Goal: Task Accomplishment & Management: Manage account settings

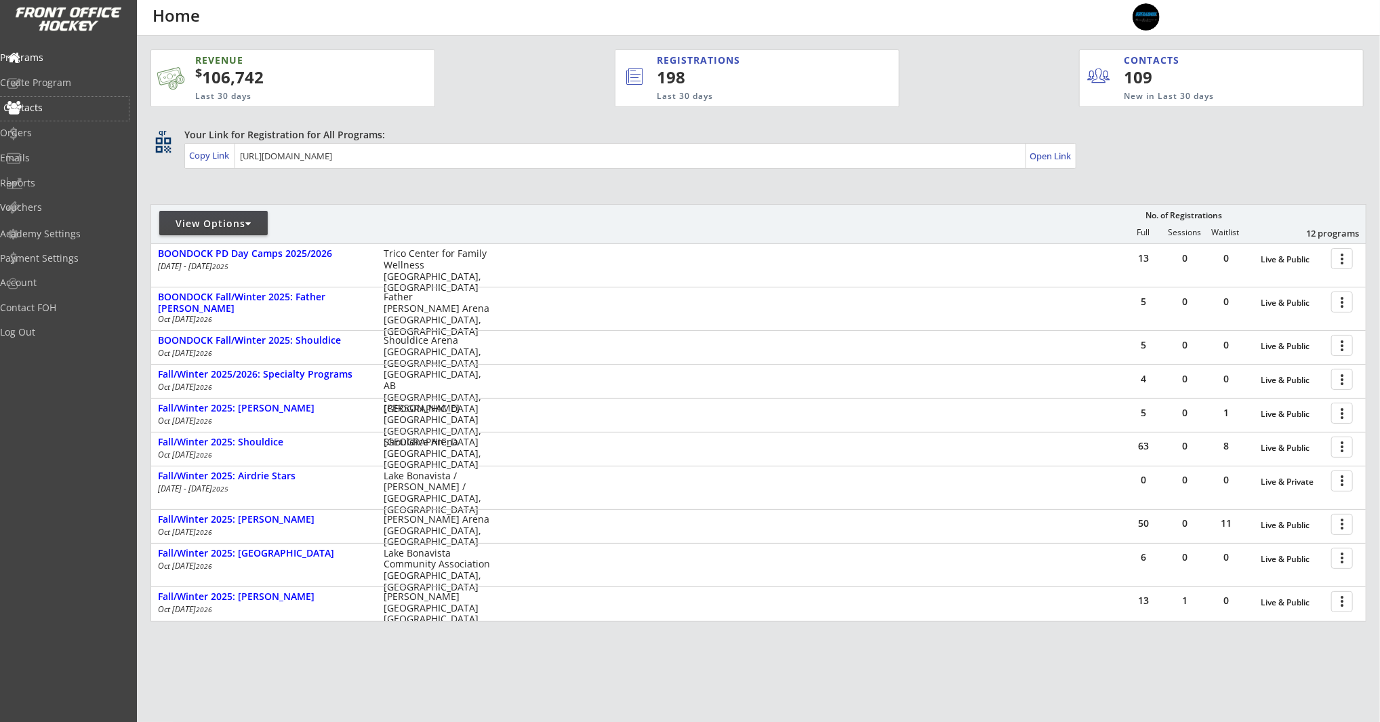
click at [58, 108] on div "Contacts" at bounding box center [64, 107] width 122 height 9
select select ""Players""
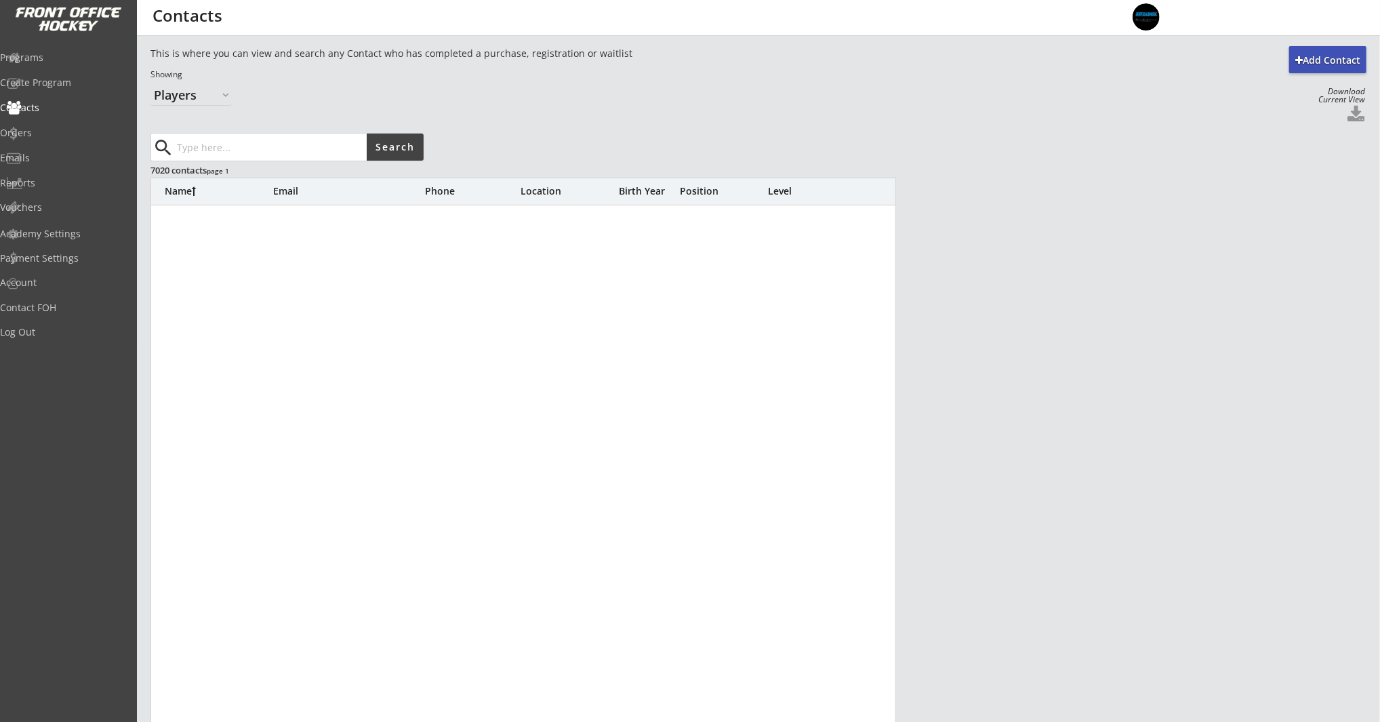
click at [224, 153] on input "input" at bounding box center [270, 147] width 193 height 27
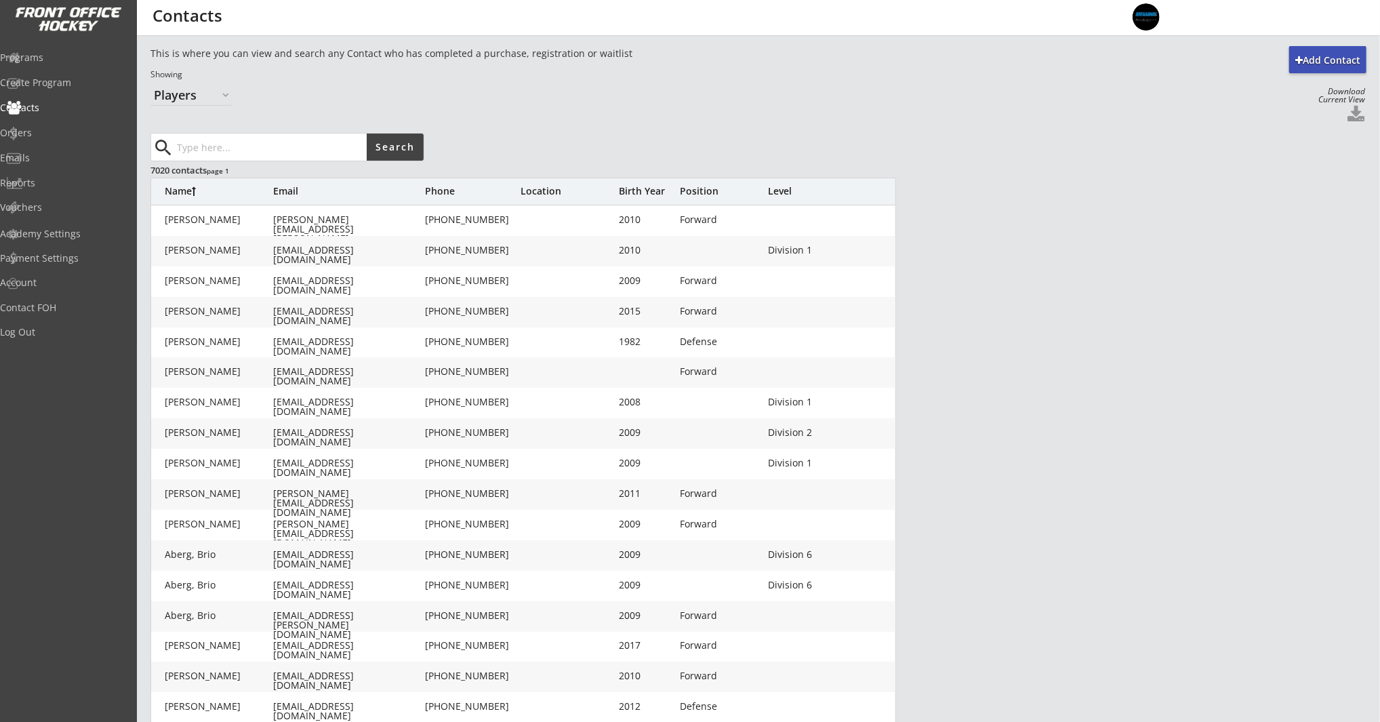
paste input "sheriworthington@gmail.com"
type input "sheriworthington@gmail.com"
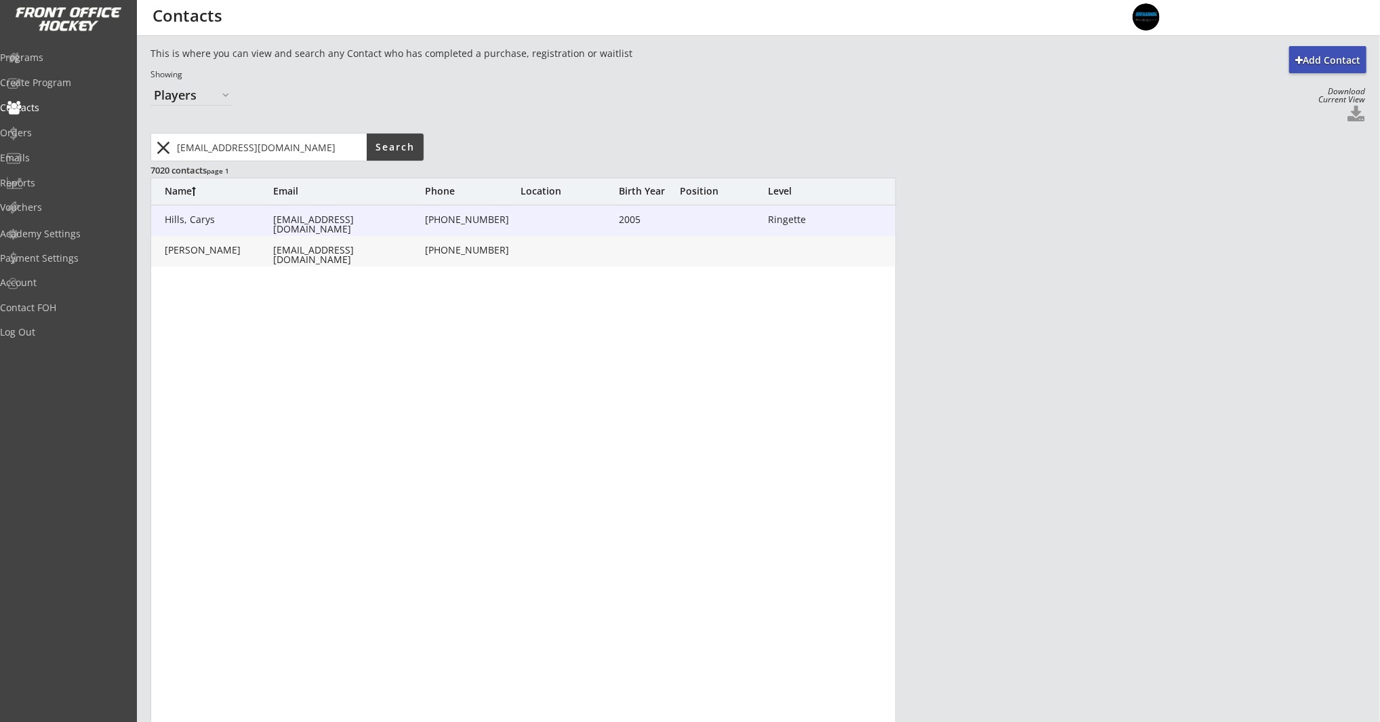
click at [380, 220] on div "sheriworthington@gmail.com" at bounding box center [347, 224] width 149 height 19
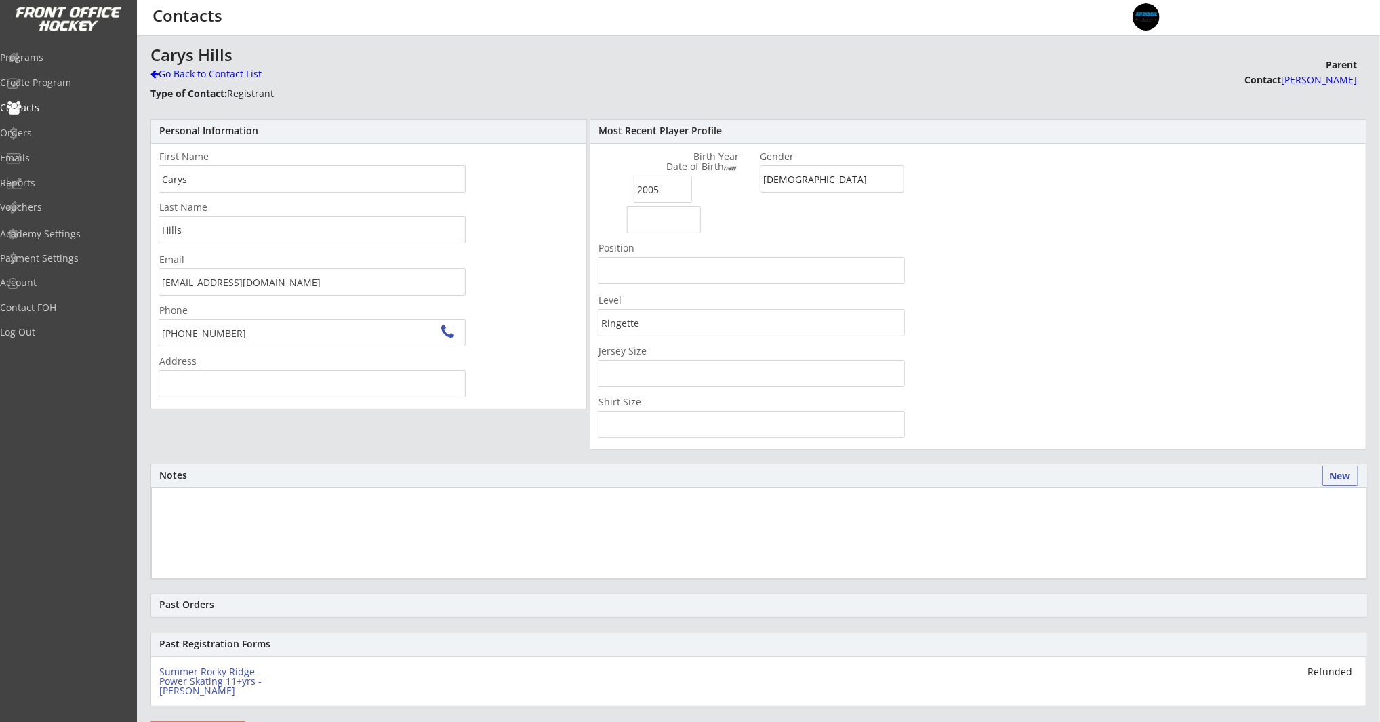
type input "63 Evansmeade Crescent NW, Calgary, AB T3P 1B8, Canada"
click at [1321, 84] on font "[PERSON_NAME]" at bounding box center [1319, 79] width 76 height 13
type input "Sheri"
type input "Worthington"
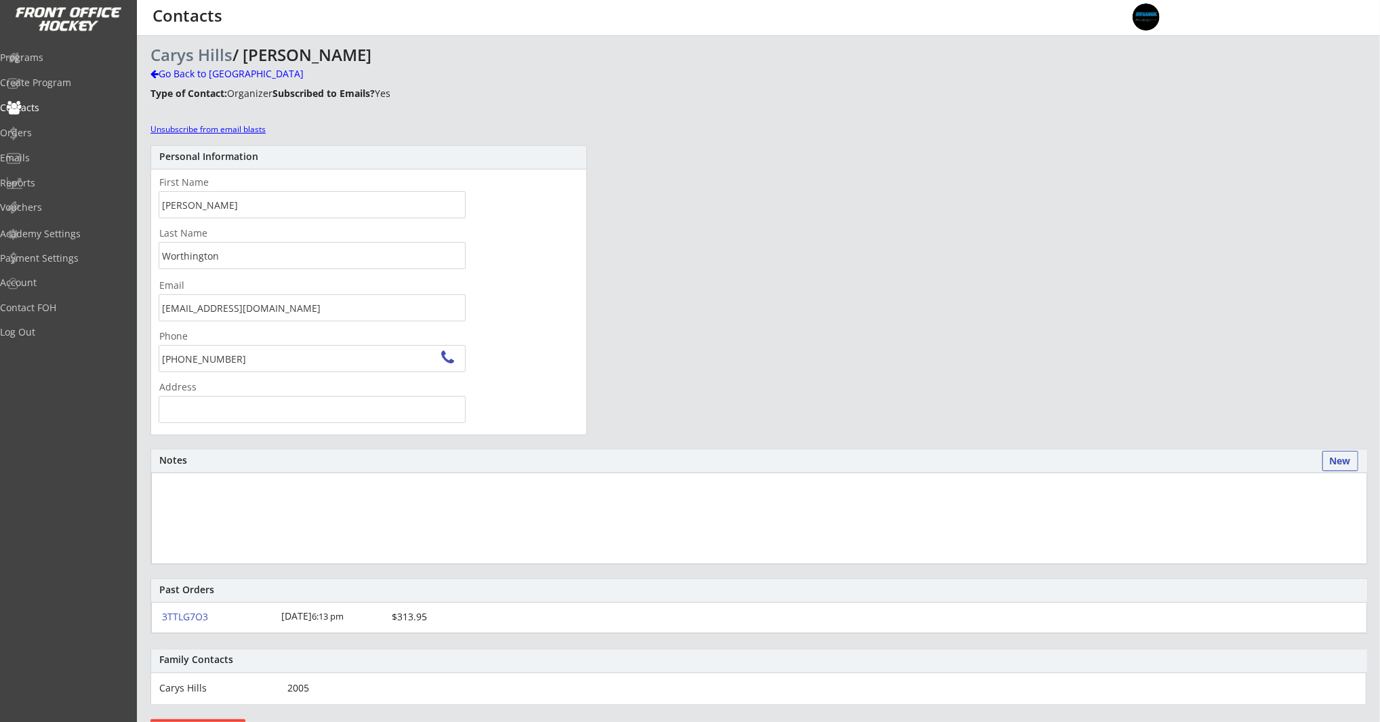
click at [172, 125] on div "Unsubscribe from email blasts" at bounding box center [211, 130] width 123 height 12
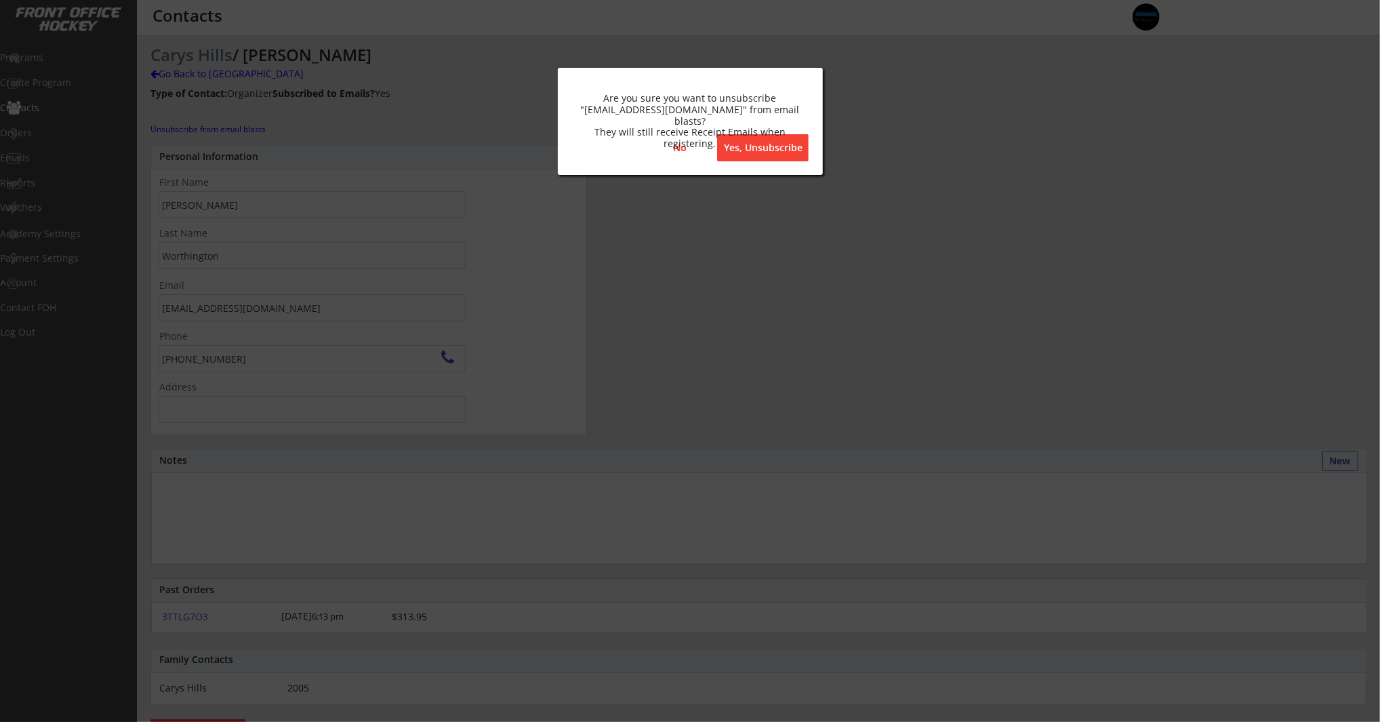
click at [759, 152] on button "Yes, Unsubscribe" at bounding box center [763, 147] width 92 height 27
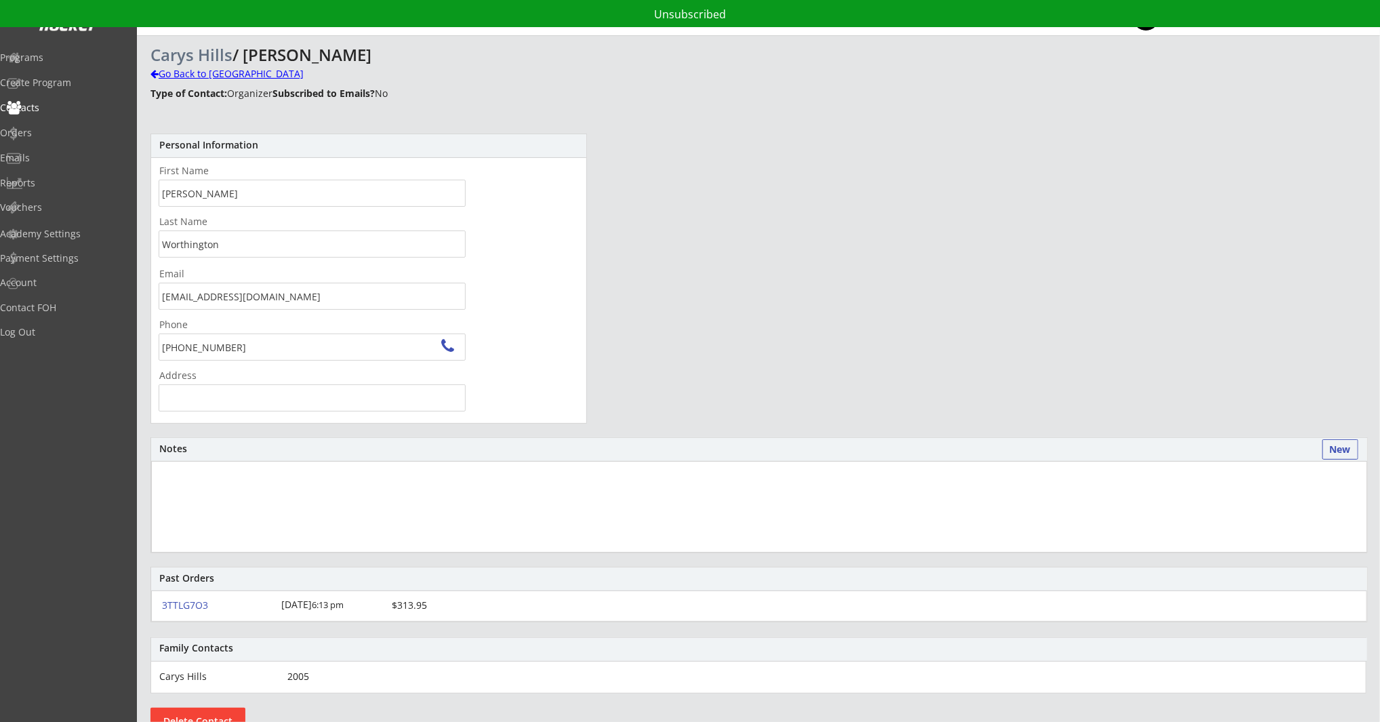
click at [234, 76] on div "Go Back to Carys Hills" at bounding box center [237, 74] width 174 height 14
type input "Carys"
type input "Hills"
type input "63 Evansmeade Crescent NW, Calgary, AB T3P 1B8, Canada"
type input "2005"
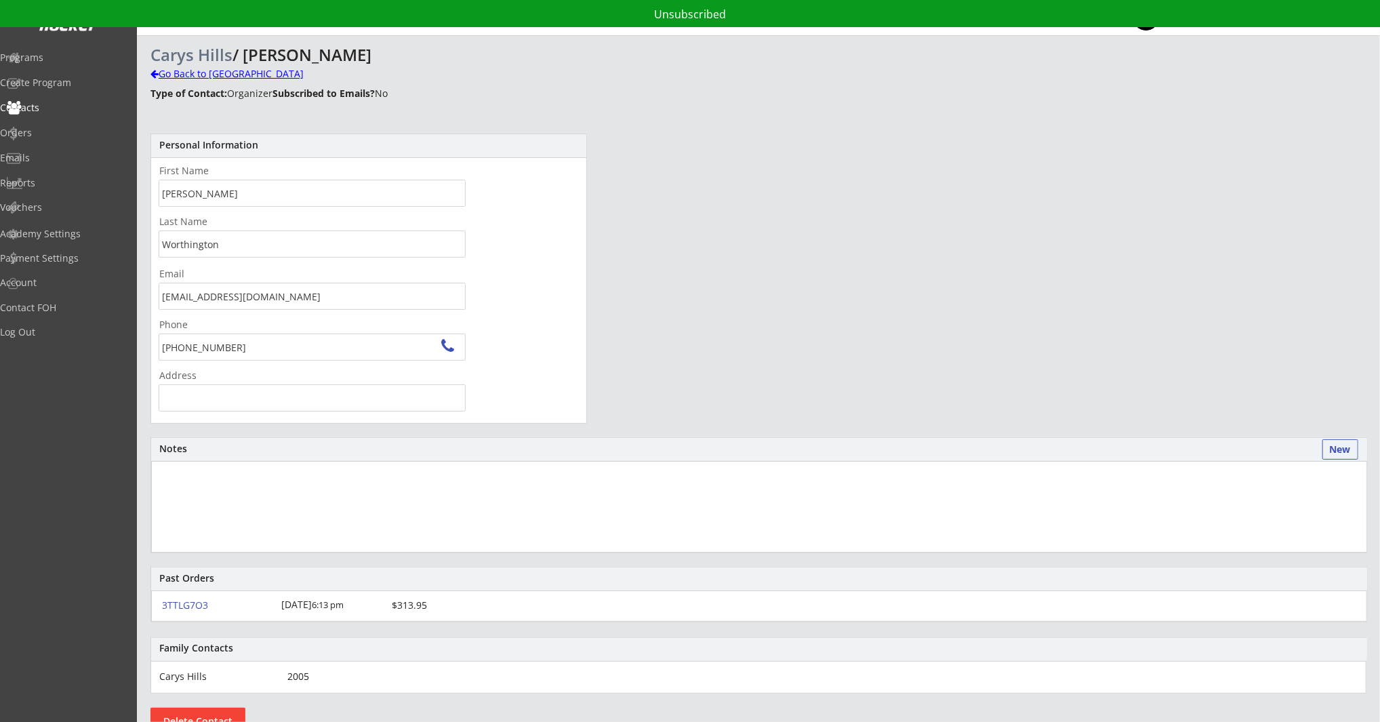
type input "Female"
type input "Ringette"
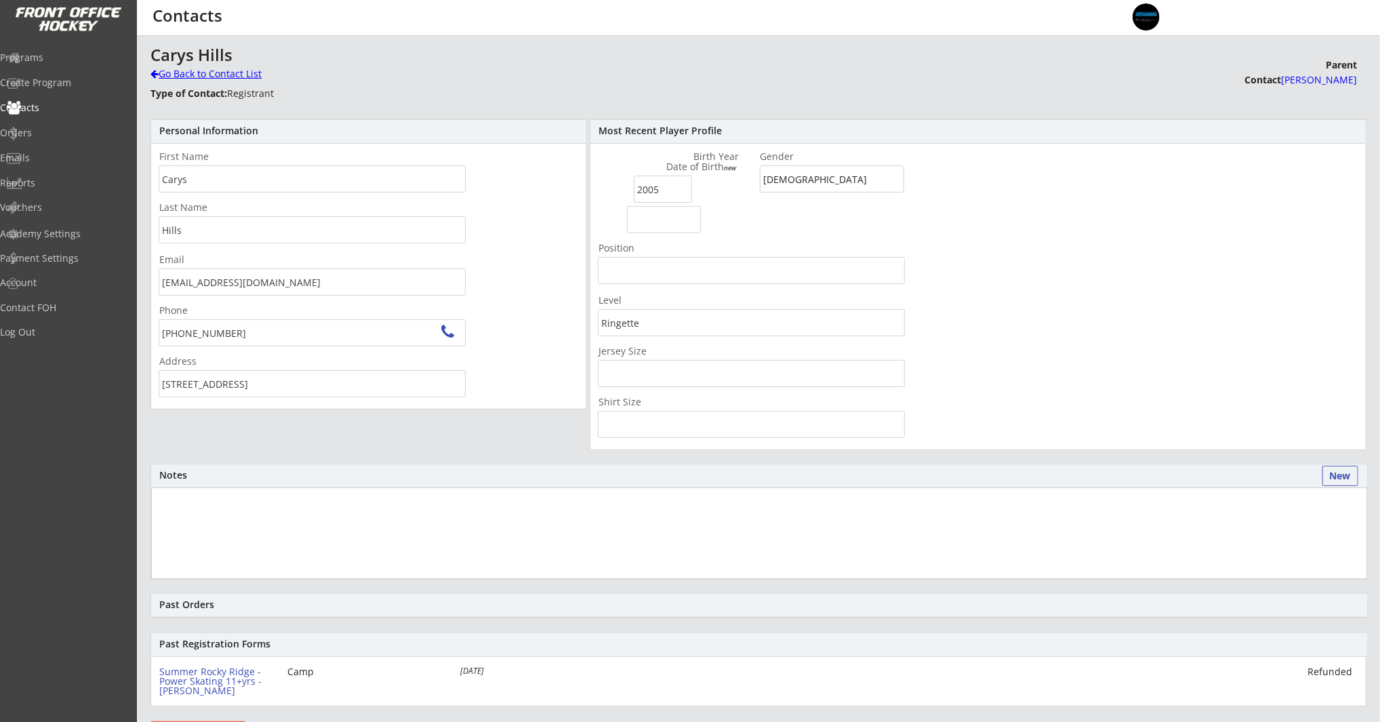
click at [208, 71] on div "Go Back to Contact List" at bounding box center [237, 74] width 174 height 14
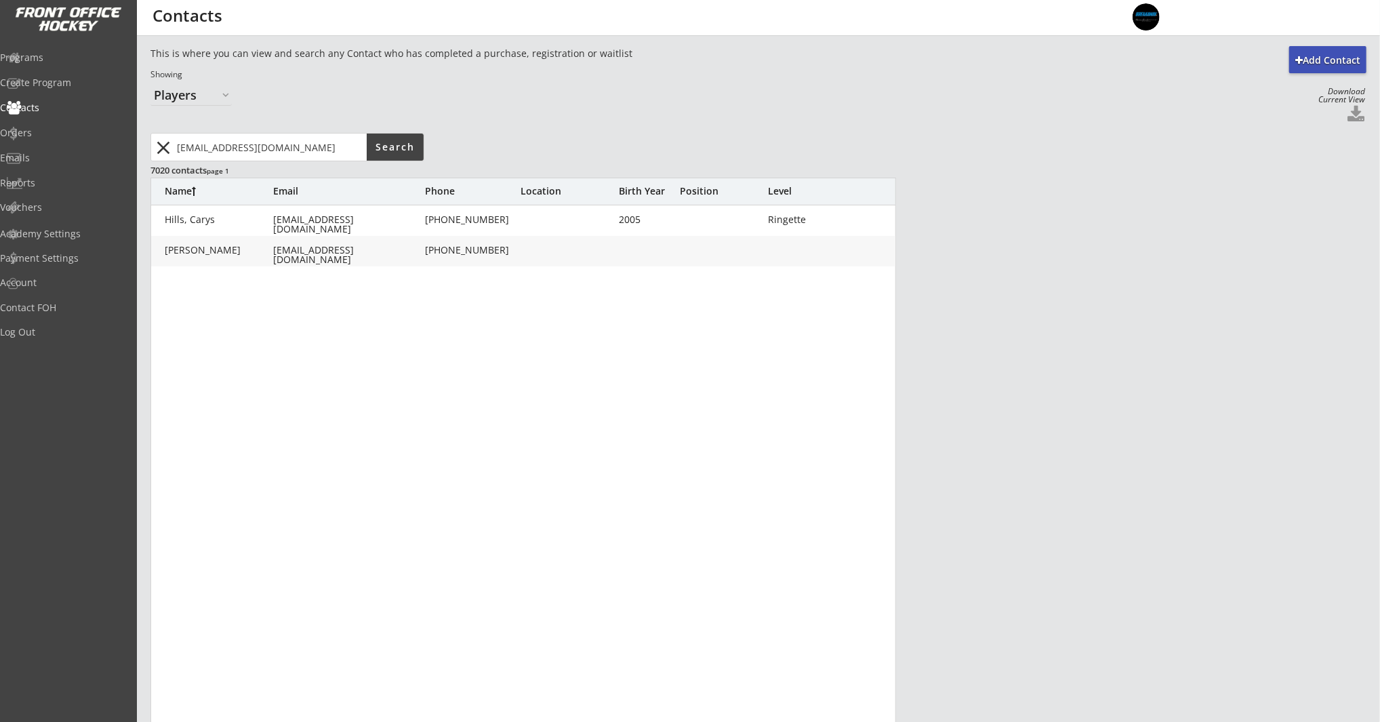
drag, startPoint x: 191, startPoint y: 28, endPoint x: 243, endPoint y: 62, distance: 61.7
click at [190, 28] on div "menu Contacts" at bounding box center [690, 18] width 1380 height 36
click at [166, 145] on button "close" at bounding box center [164, 148] width 22 height 22
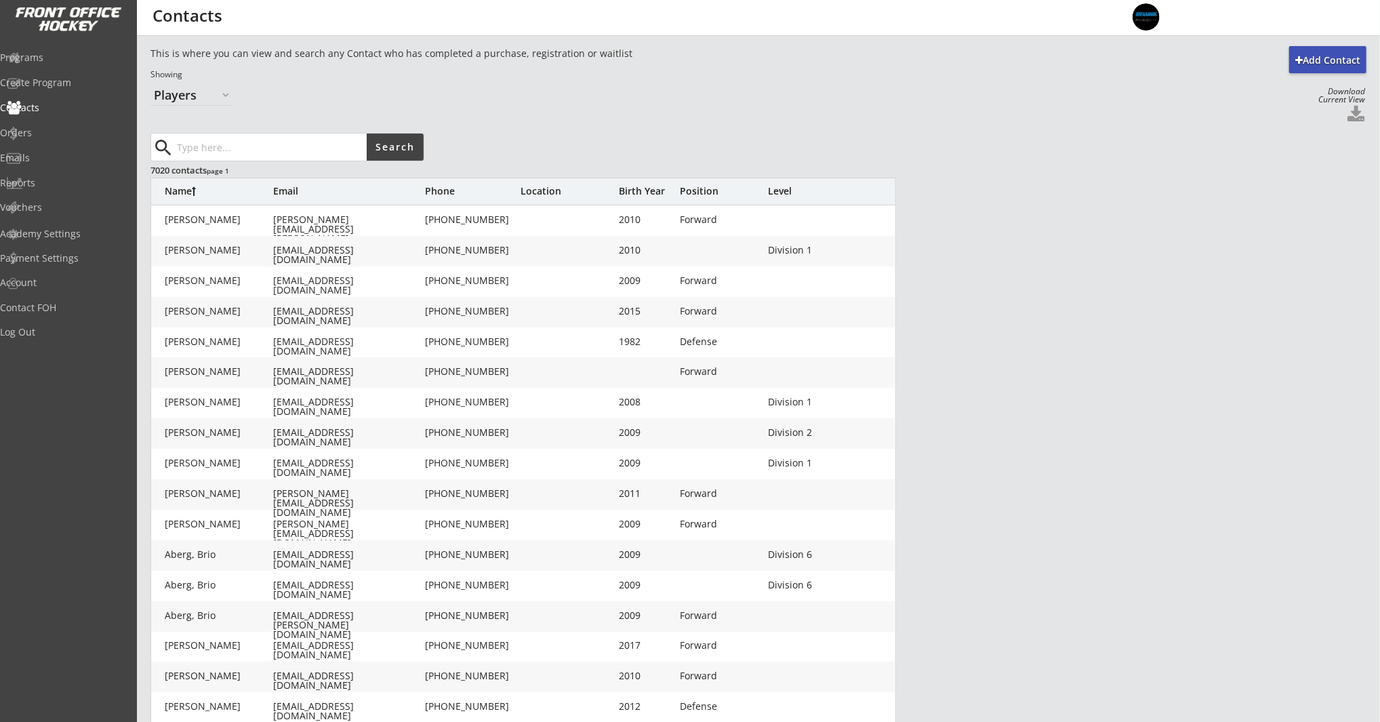
click at [270, 145] on input "input" at bounding box center [270, 147] width 193 height 27
paste input "trevakim@gmail.com"
type input "trevakim@gmail.com"
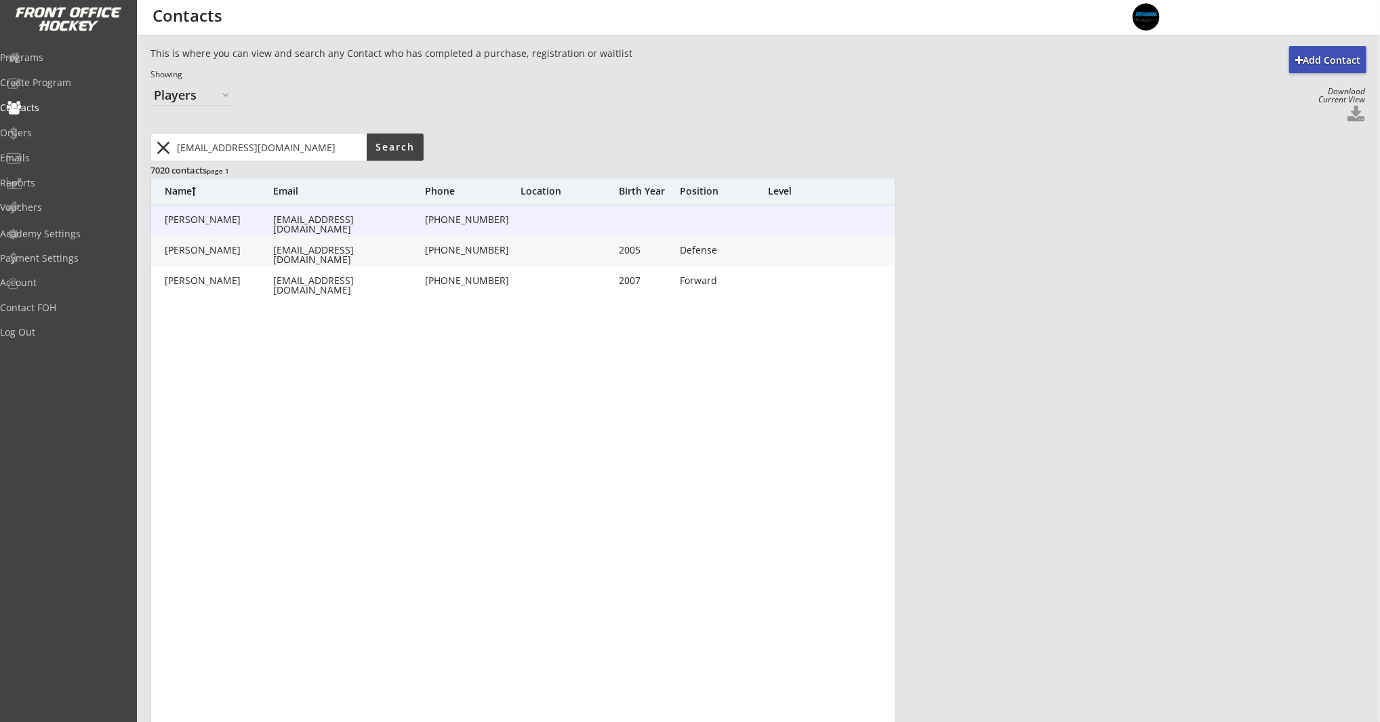
click at [592, 221] on div at bounding box center [568, 220] width 95 height 11
type input "Treva"
type input "Hamlin"
type input "trevakim@gmail.com"
type input "(403) 836-9139"
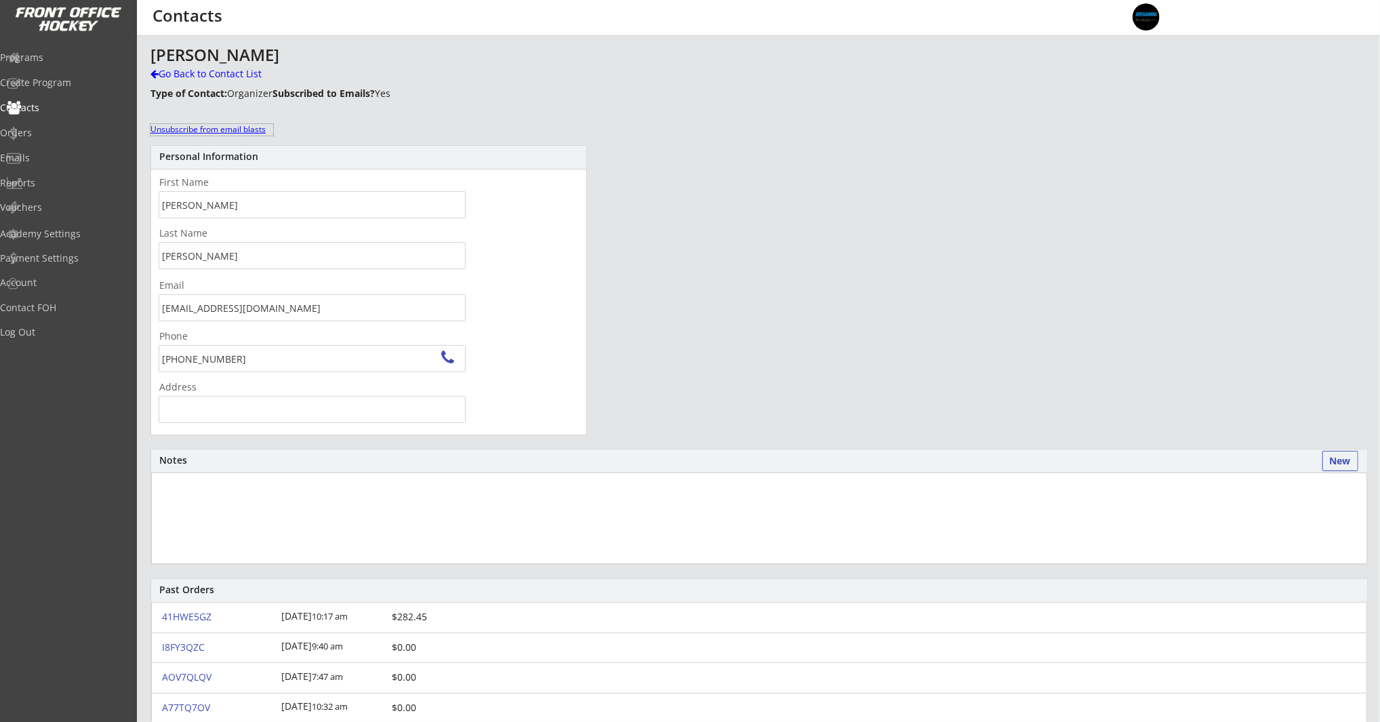
click at [251, 128] on div "Unsubscribe from email blasts" at bounding box center [211, 130] width 123 height 12
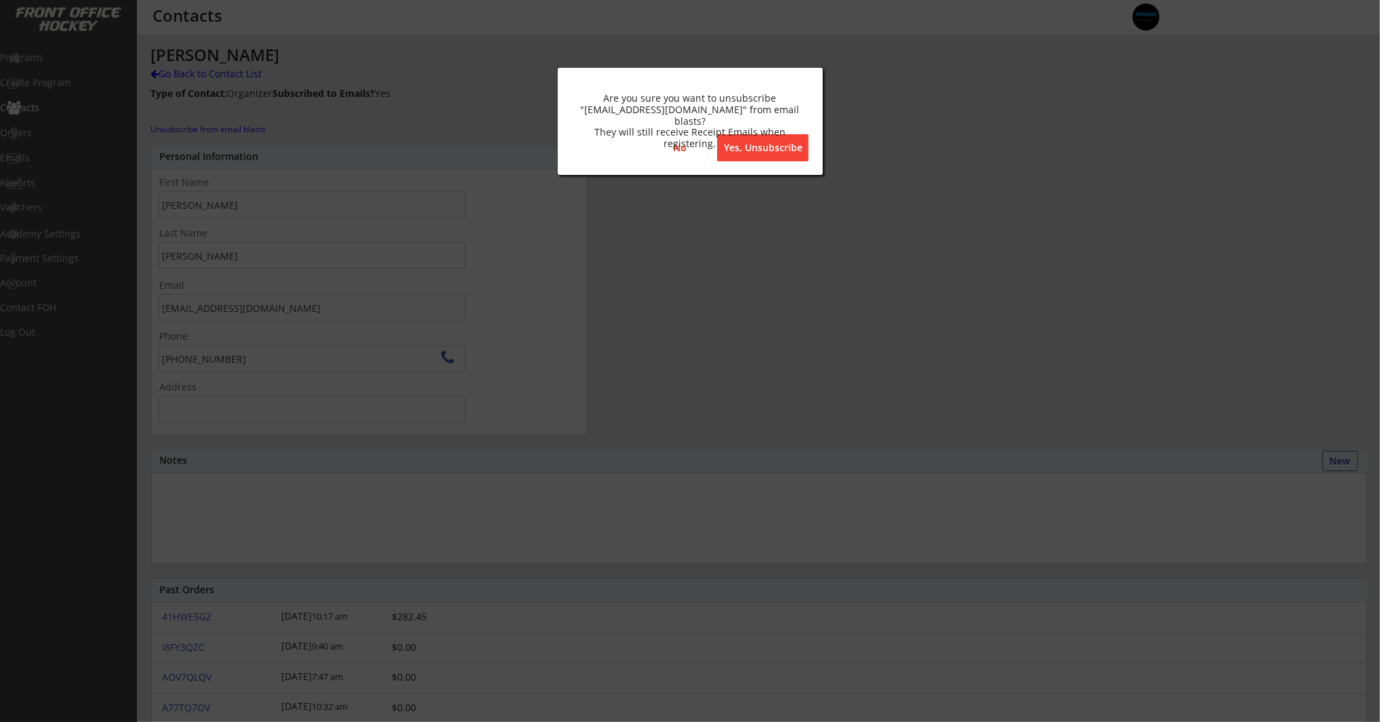
click at [820, 143] on div "Are you sure you want to unsubscribe "trevakim@gmail.com" from email blasts? Th…" at bounding box center [690, 121] width 265 height 107
click at [785, 146] on button "Yes, Unsubscribe" at bounding box center [763, 147] width 92 height 27
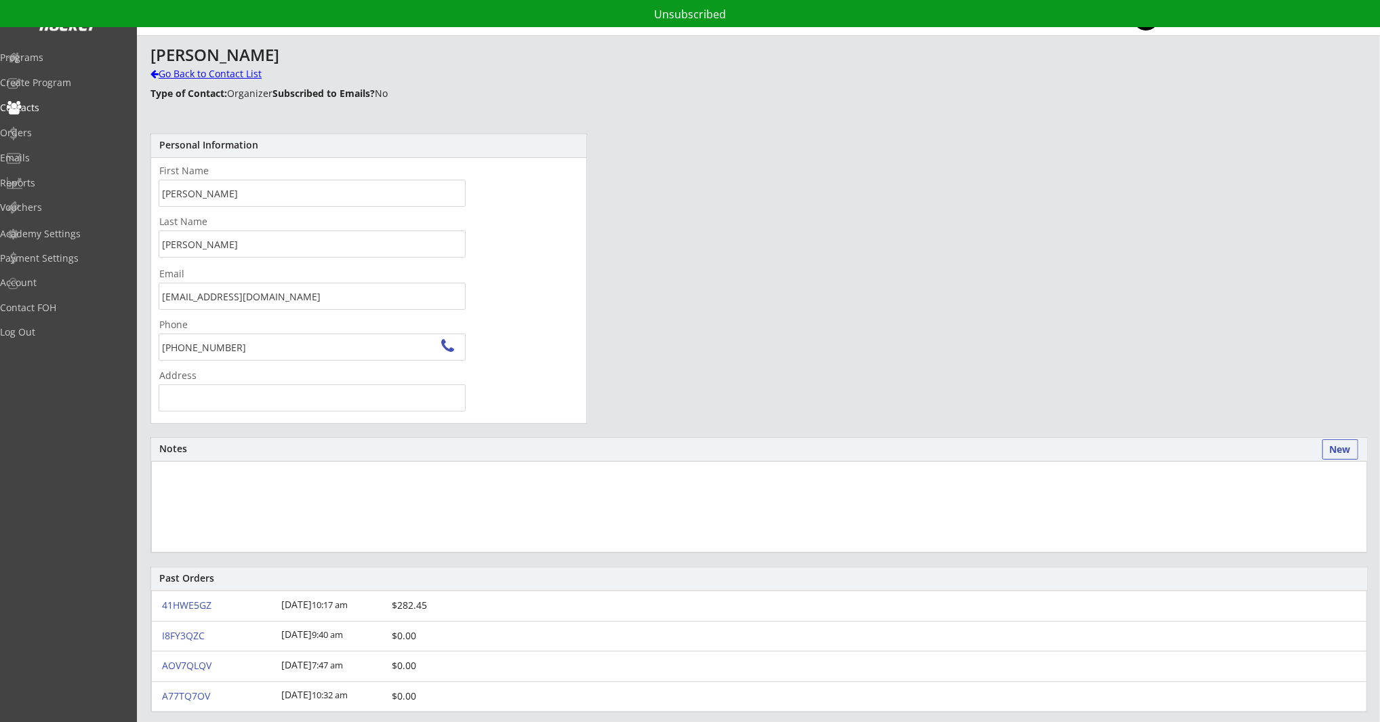
click at [169, 71] on div "Go Back to Contact List" at bounding box center [237, 74] width 174 height 14
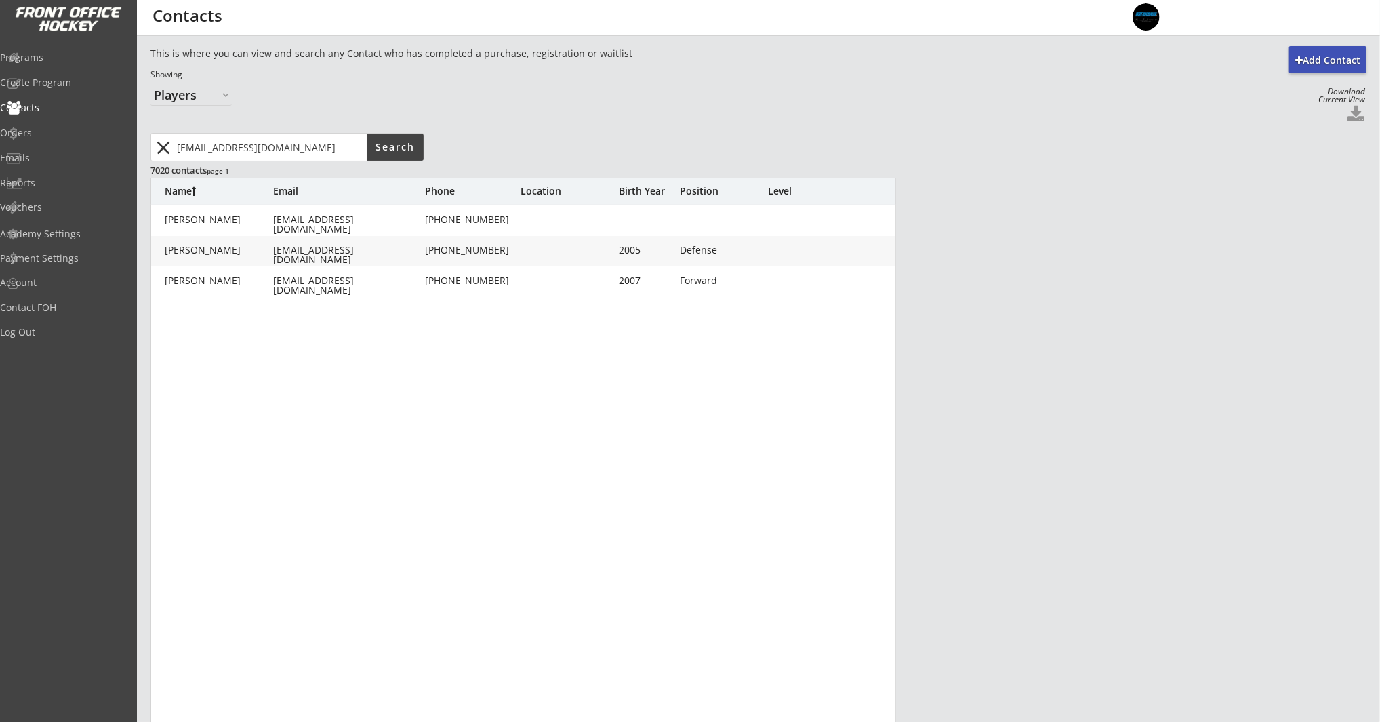
drag, startPoint x: 165, startPoint y: 147, endPoint x: 205, endPoint y: 147, distance: 40.0
click at [166, 147] on button "close" at bounding box center [164, 148] width 22 height 22
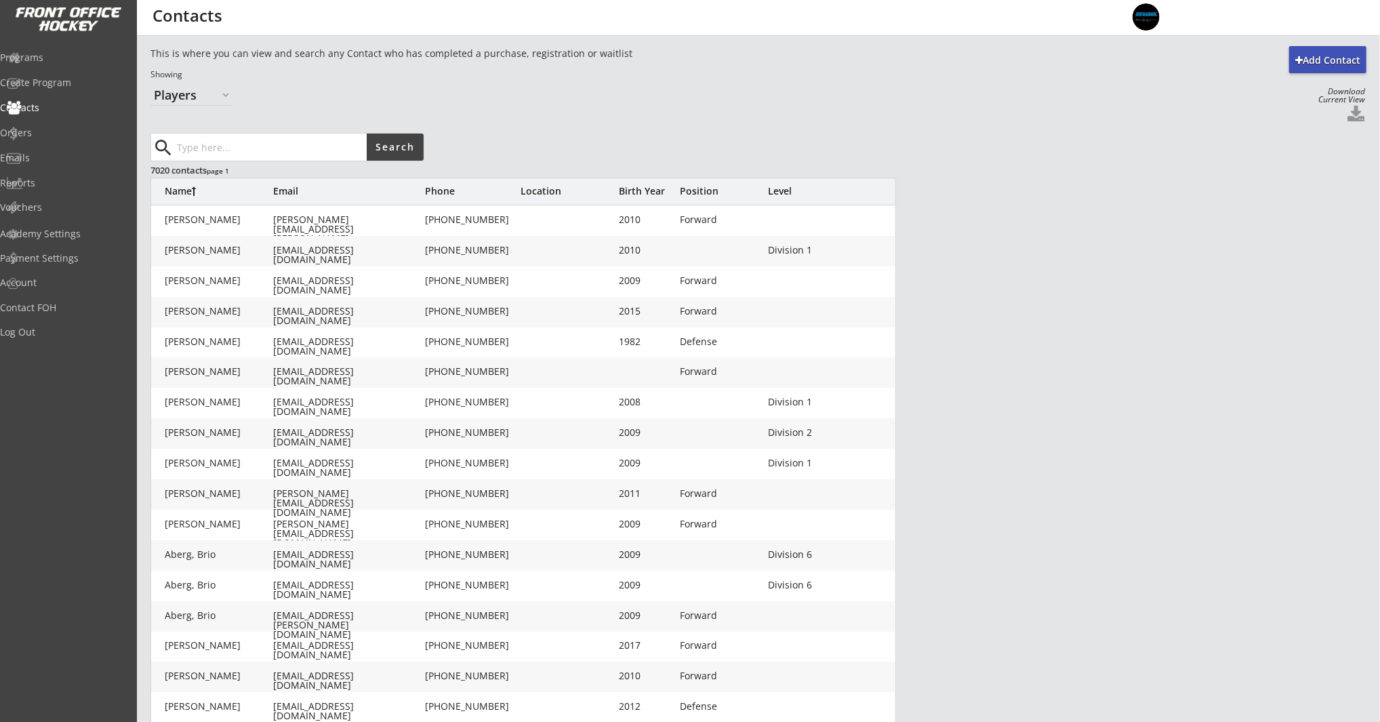
click at [214, 146] on input "input" at bounding box center [270, 147] width 193 height 27
paste input "terimajer@yahoo.ca"
type input "terimajer@yahoo.ca"
drag, startPoint x: 409, startPoint y: 140, endPoint x: 507, endPoint y: 144, distance: 97.7
click at [412, 140] on button "Search" at bounding box center [395, 147] width 57 height 27
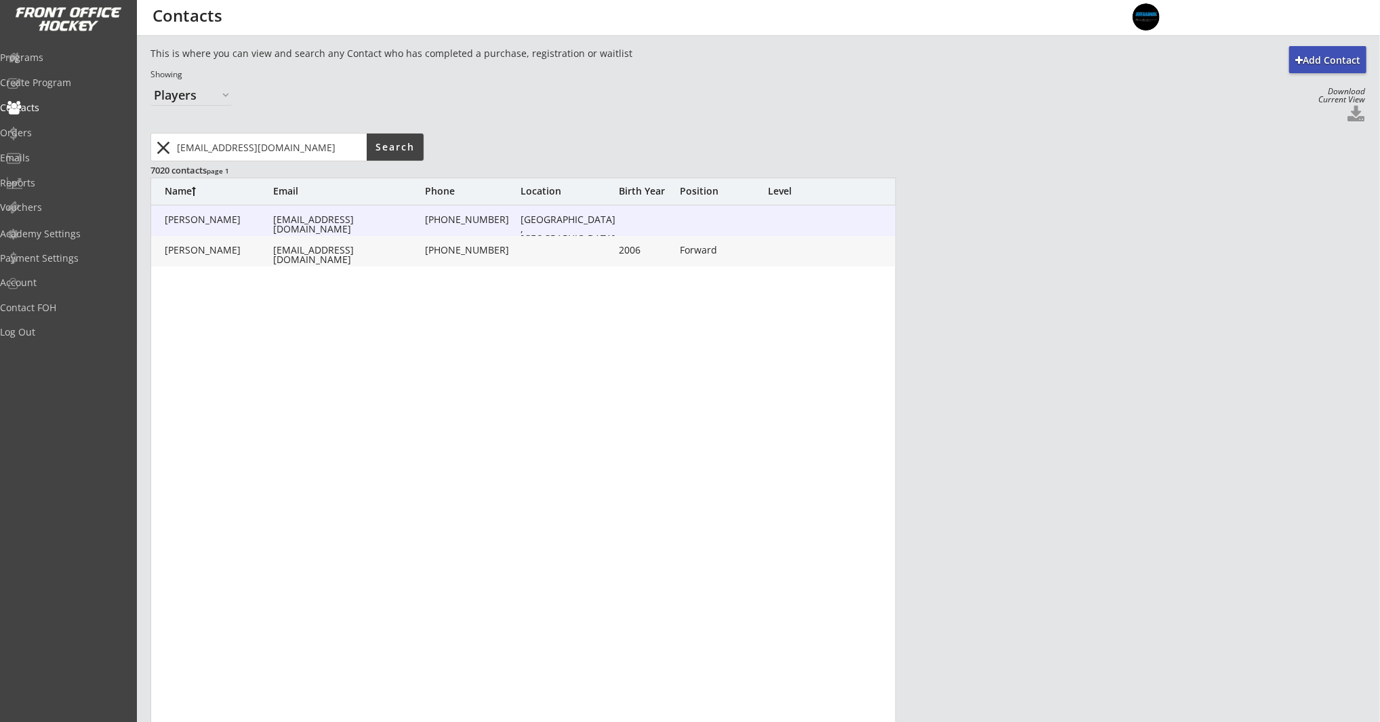
click at [578, 226] on div "Majer, Ronin terimajer@yahoo.ca (403) 589-4584 Alberta, Canada" at bounding box center [524, 220] width 746 height 31
type input "Ronin"
type input "Majer"
type input "terimajer@yahoo.ca"
type input "(403) 589-4584"
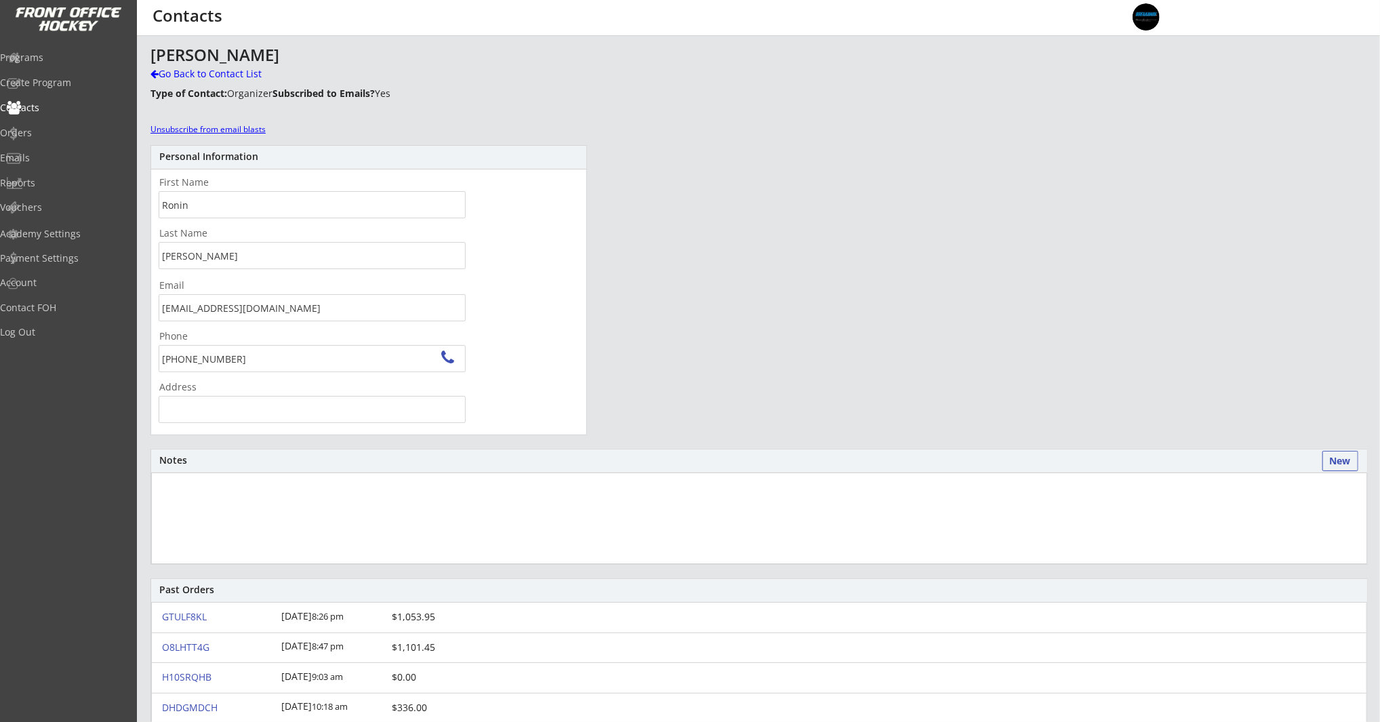
click at [251, 129] on div "Unsubscribe from email blasts" at bounding box center [211, 130] width 123 height 12
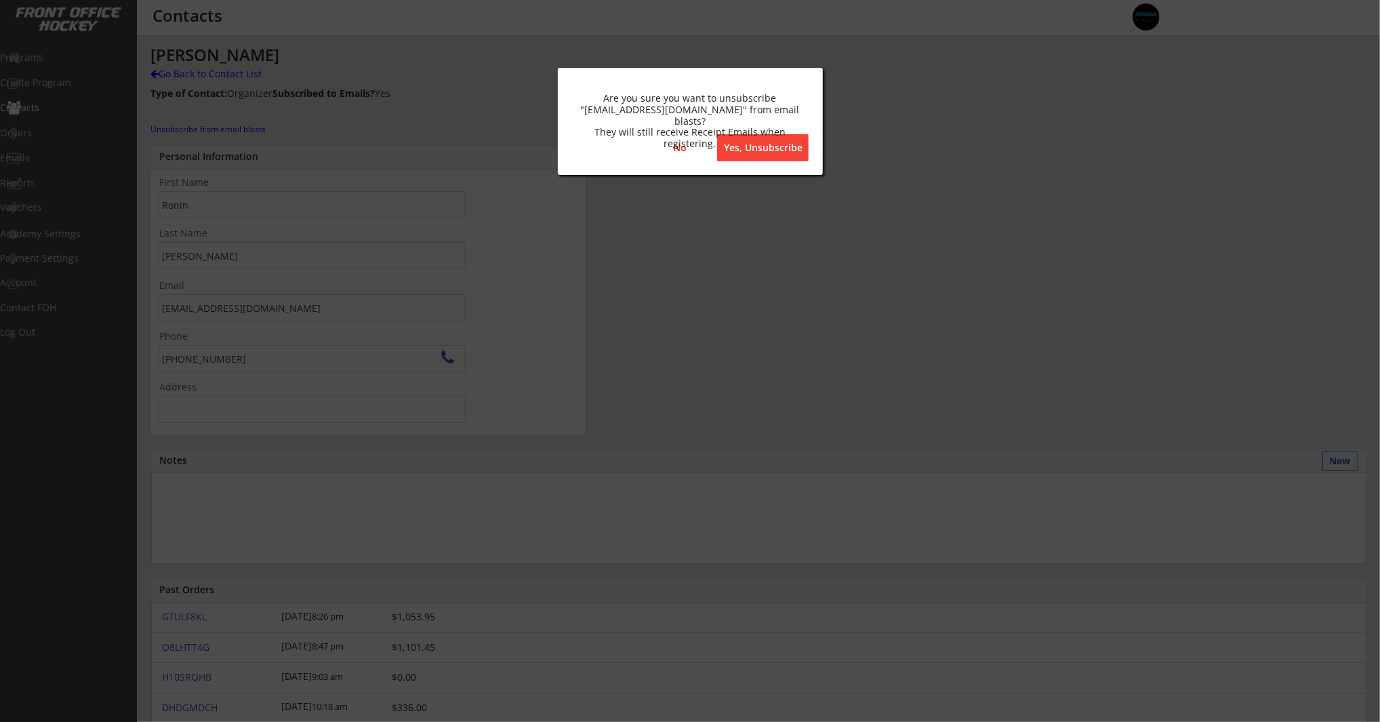
click at [769, 156] on button "Yes, Unsubscribe" at bounding box center [763, 147] width 92 height 27
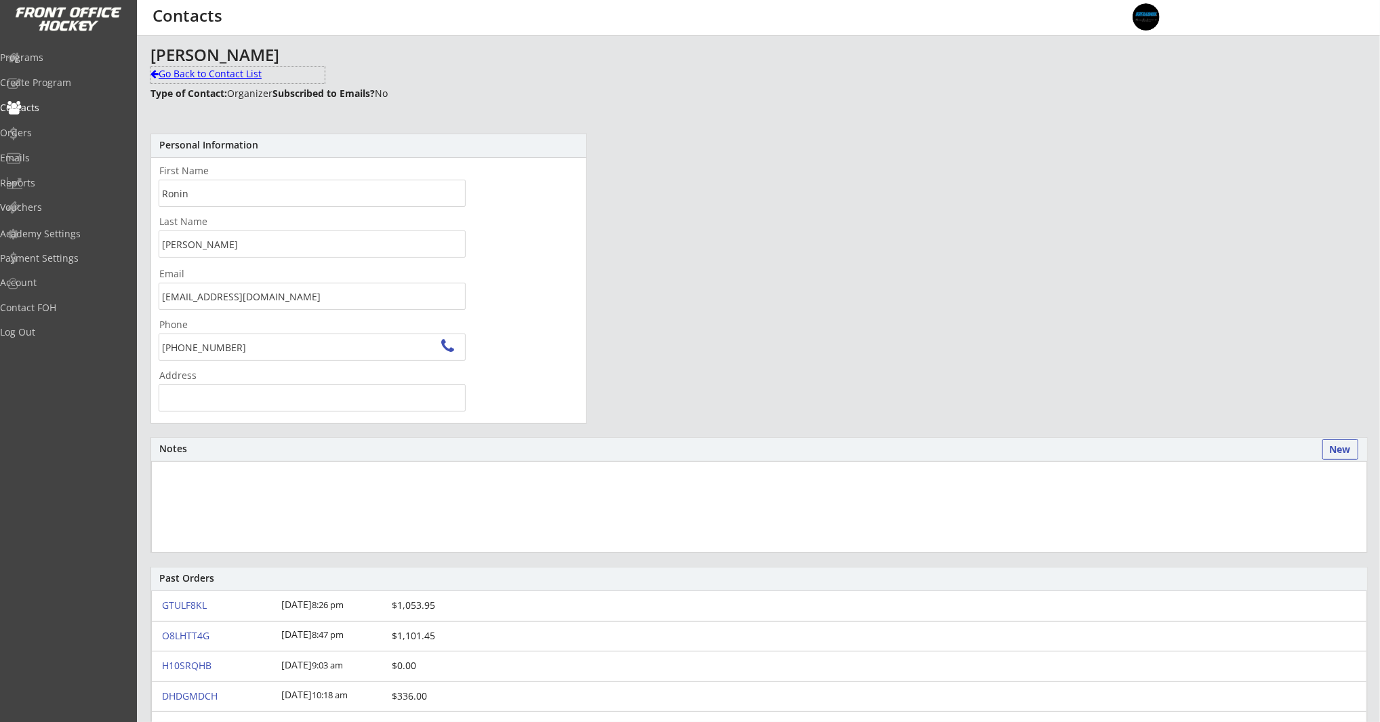
click at [228, 72] on div "Go Back to Contact List" at bounding box center [237, 74] width 174 height 14
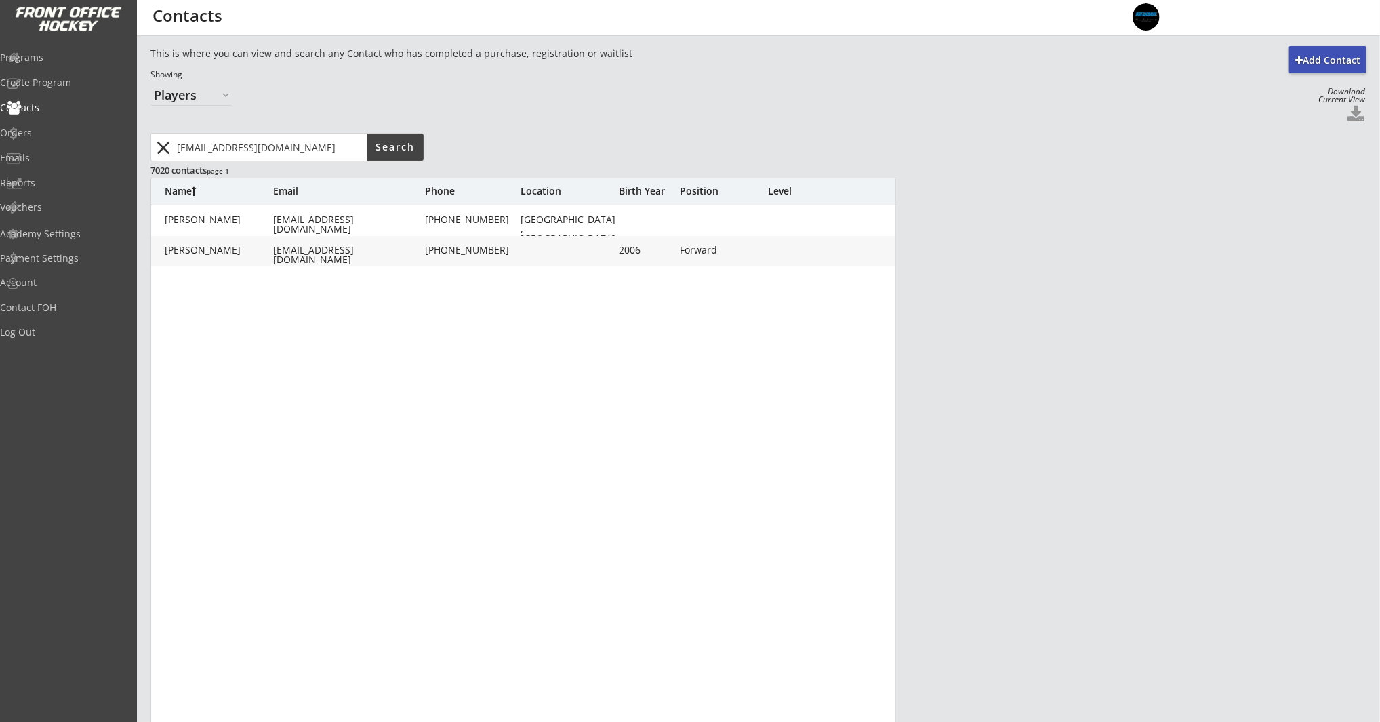
drag, startPoint x: 160, startPoint y: 149, endPoint x: 169, endPoint y: 146, distance: 9.9
click at [161, 148] on button "close" at bounding box center [164, 148] width 22 height 22
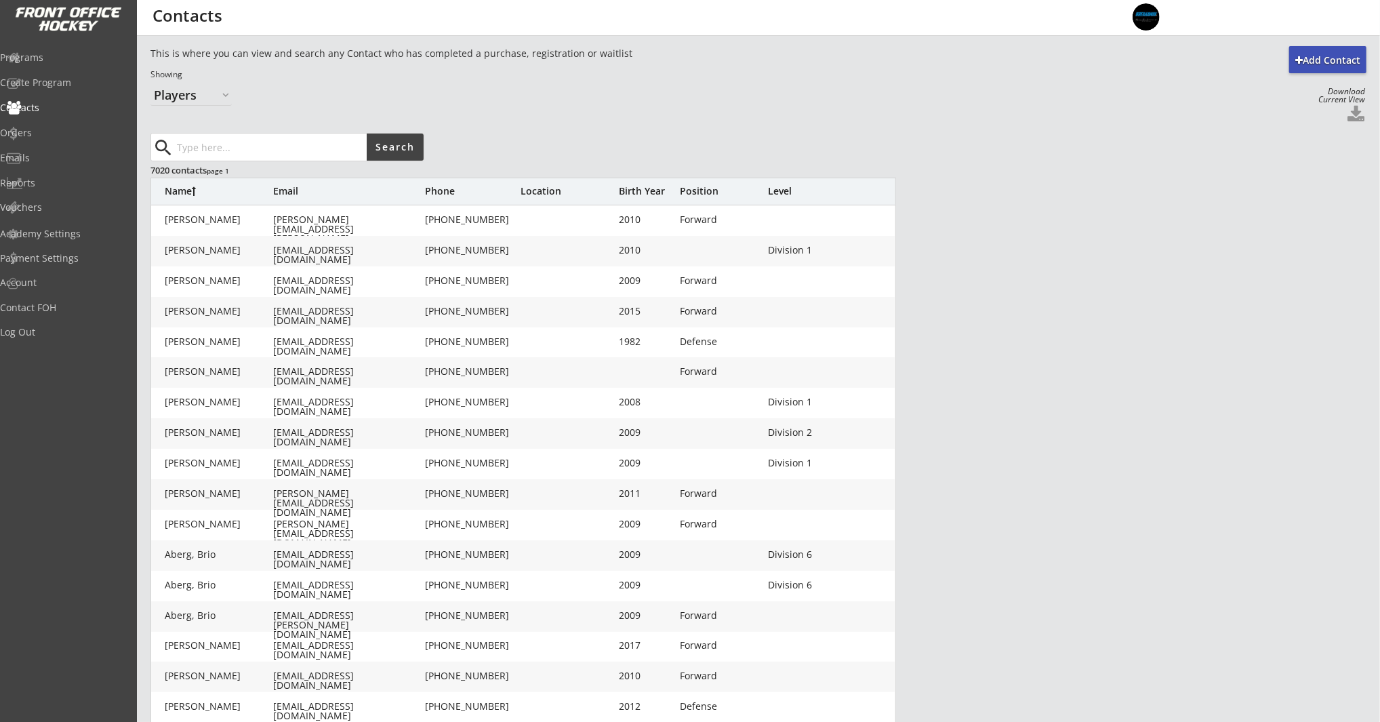
drag, startPoint x: 194, startPoint y: 146, endPoint x: 390, endPoint y: 148, distance: 195.9
click at [195, 146] on input "input" at bounding box center [270, 147] width 193 height 27
paste input "[EMAIL_ADDRESS][DOMAIN_NAME]"
type input "[EMAIL_ADDRESS][DOMAIN_NAME]"
click at [435, 147] on div "search Search" at bounding box center [464, 147] width 629 height 28
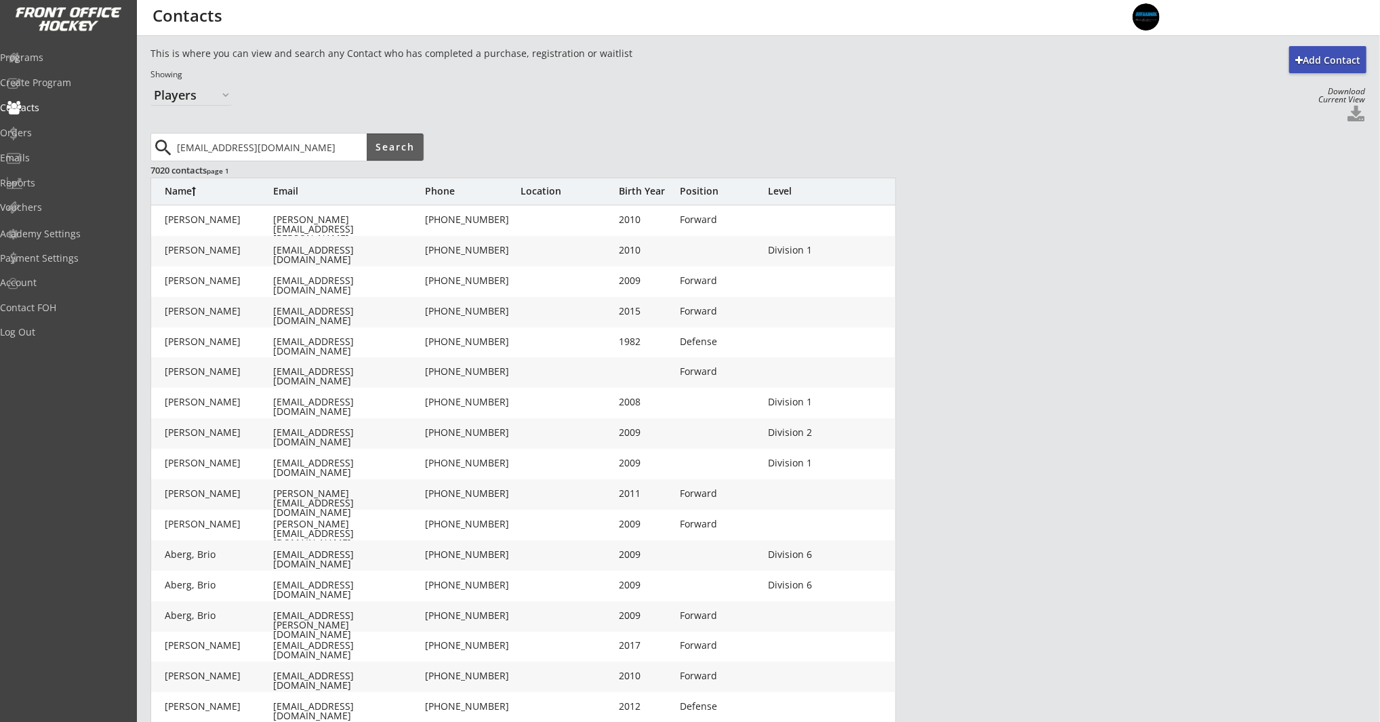
drag, startPoint x: 401, startPoint y: 144, endPoint x: 475, endPoint y: 147, distance: 73.3
click at [403, 145] on button "Search" at bounding box center [395, 147] width 57 height 27
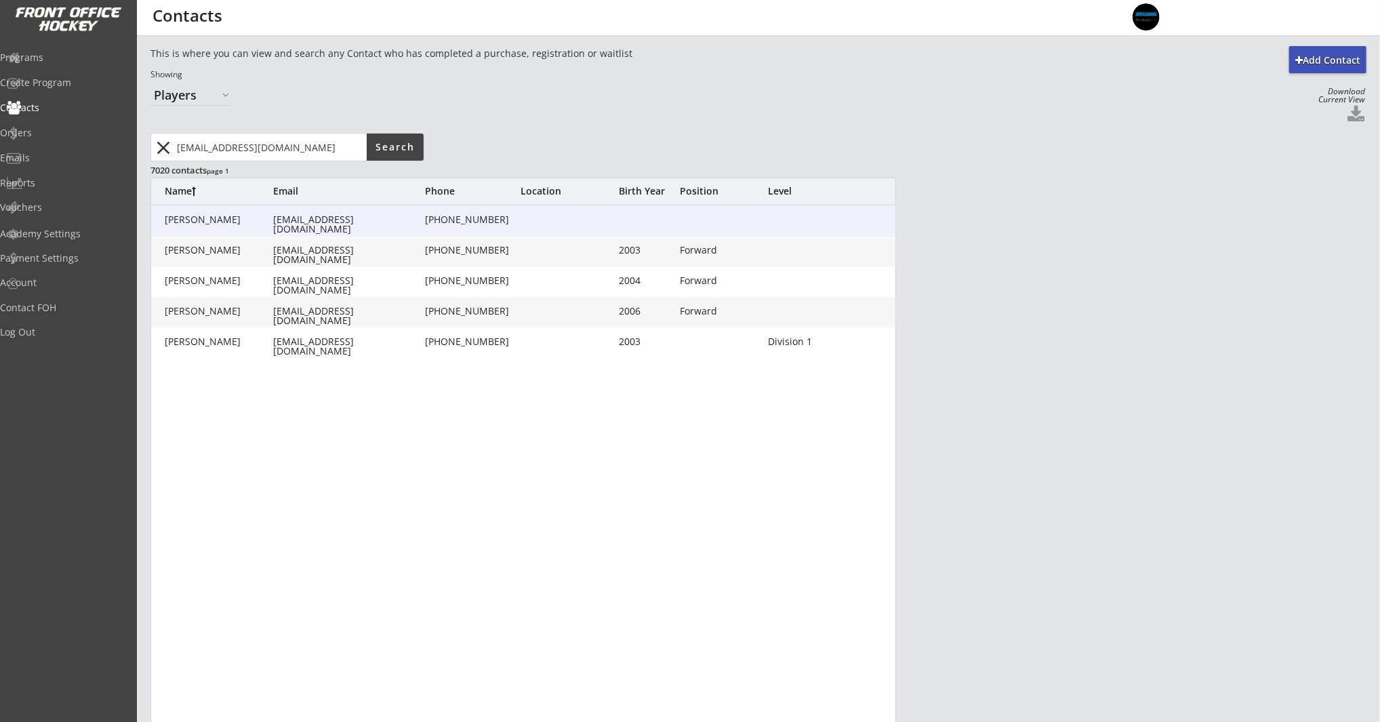
click at [659, 223] on div at bounding box center [646, 220] width 54 height 11
type input "Holly"
type input "Gibney"
type input "[EMAIL_ADDRESS][DOMAIN_NAME]"
type input "[PHONE_NUMBER]"
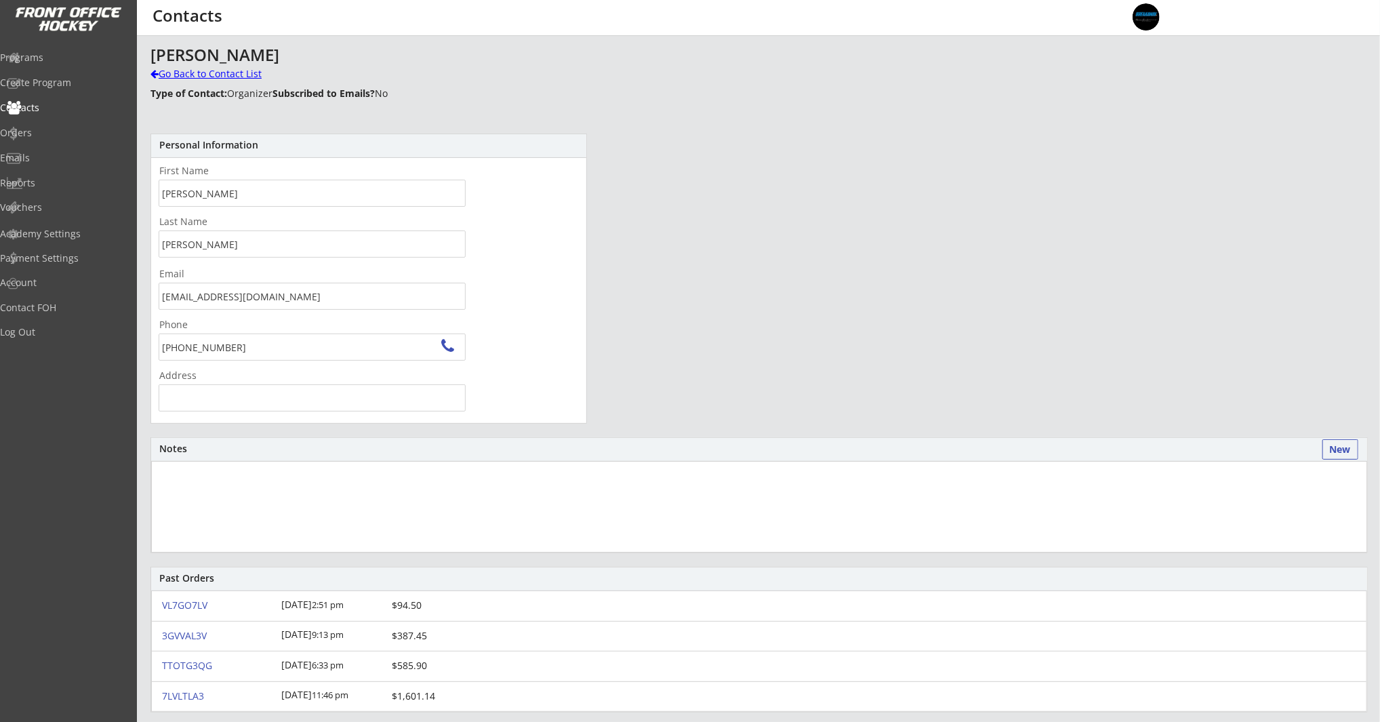
click at [191, 73] on div "Go Back to Contact List" at bounding box center [237, 74] width 174 height 14
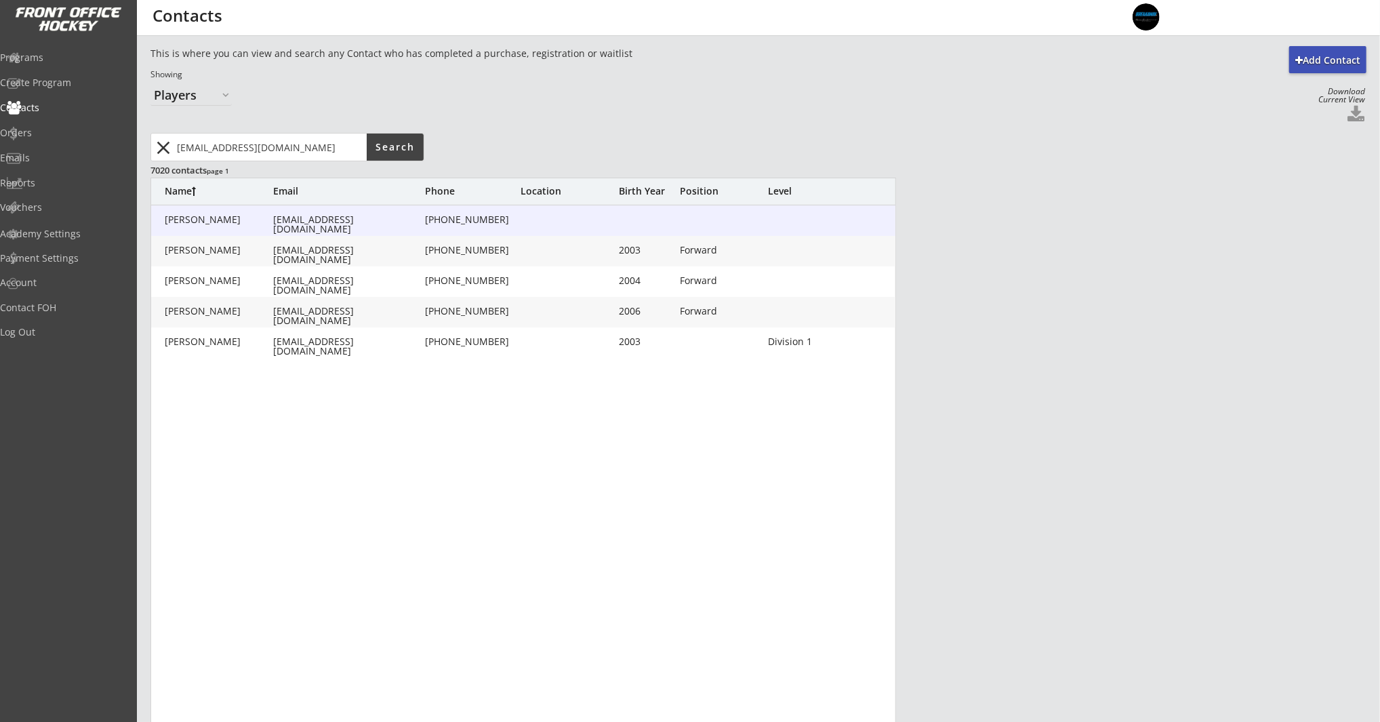
click at [576, 210] on div "Gibney, Holly hollygibney3@gmail.com (403) 217-5703" at bounding box center [524, 220] width 746 height 31
type input "Holly"
type input "Gibney"
type input "[EMAIL_ADDRESS][DOMAIN_NAME]"
type input "[PHONE_NUMBER]"
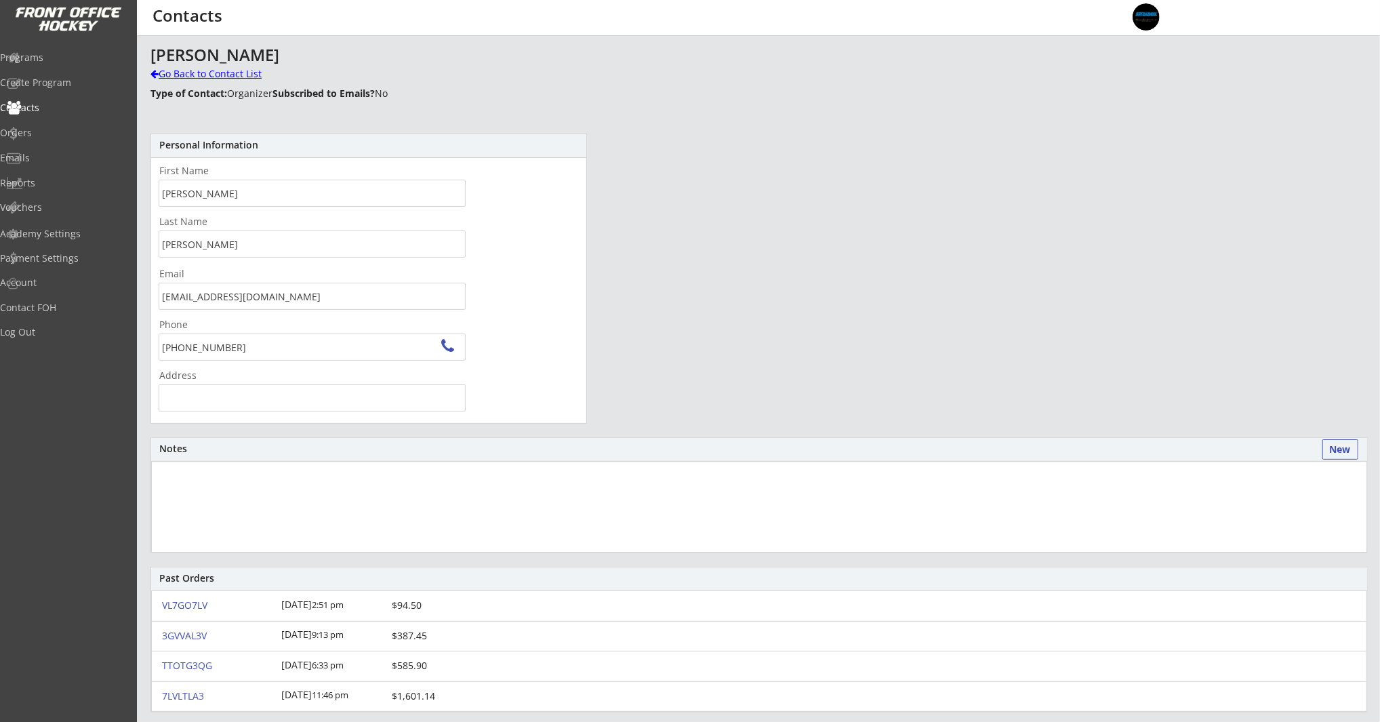
drag, startPoint x: 176, startPoint y: 75, endPoint x: 186, endPoint y: 73, distance: 10.3
click at [176, 75] on div "Go Back to Contact List" at bounding box center [237, 74] width 174 height 14
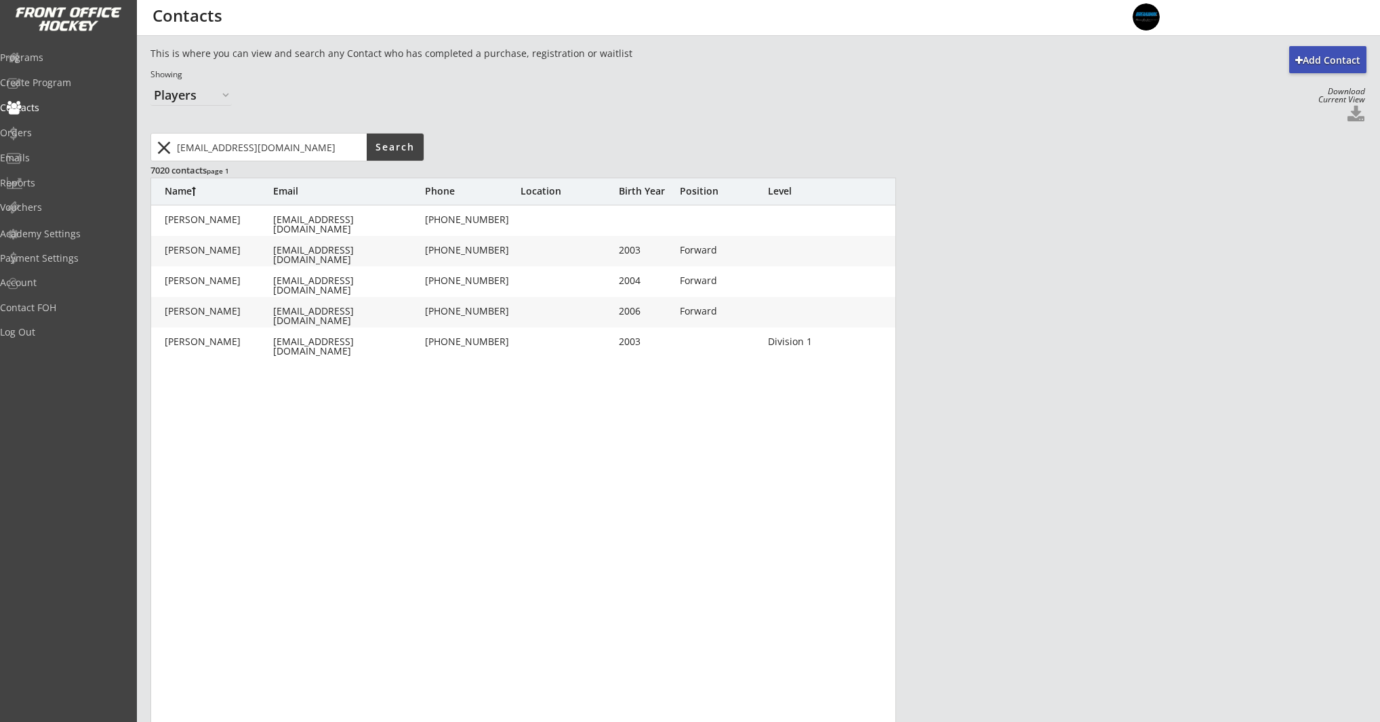
select select ""Players""
